Goal: Entertainment & Leisure: Consume media (video, audio)

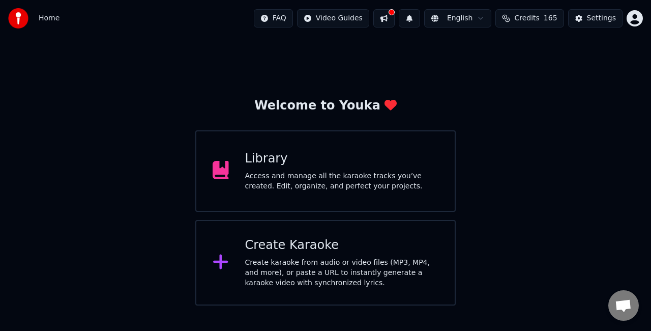
click at [338, 184] on div "Access and manage all the karaoke tracks you’ve created. Edit, organize, and pe…" at bounding box center [342, 181] width 194 height 20
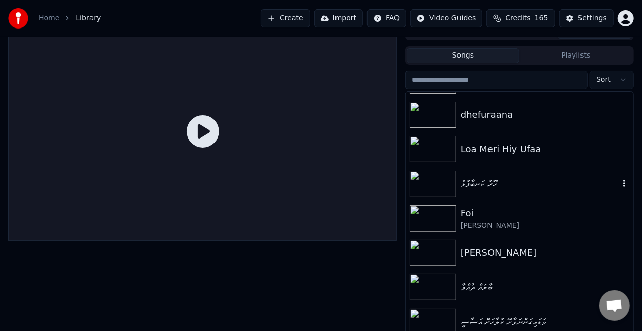
scroll to position [23, 0]
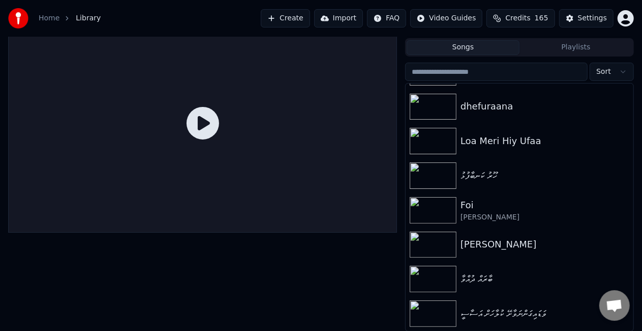
click at [504, 304] on div "ވަޑައިގަންނަވާށޭ ކުލާހަށް އަސާސީ" at bounding box center [520, 313] width 228 height 35
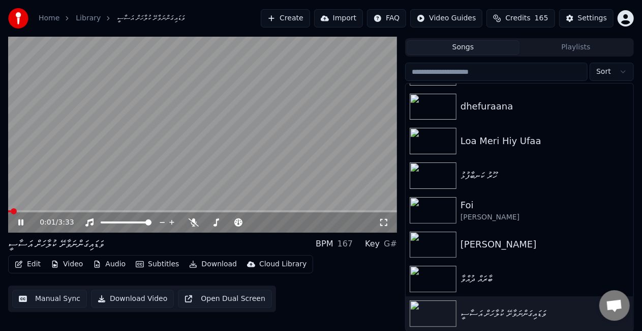
click at [22, 222] on icon at bounding box center [20, 222] width 5 height 6
click at [108, 220] on div at bounding box center [136, 222] width 82 height 10
click at [105, 222] on span at bounding box center [103, 222] width 4 height 2
click at [101, 222] on span at bounding box center [104, 222] width 6 height 6
click at [25, 222] on icon at bounding box center [27, 222] width 23 height 8
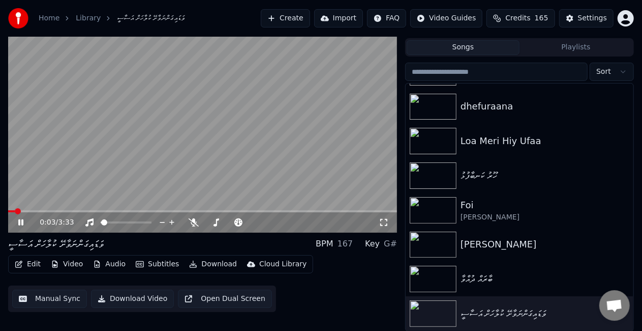
click at [31, 210] on span at bounding box center [202, 211] width 389 height 2
click at [43, 210] on span at bounding box center [202, 211] width 389 height 2
